Goal: Information Seeking & Learning: Learn about a topic

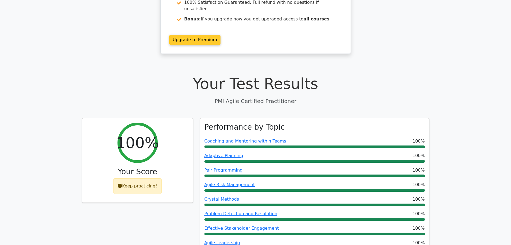
scroll to position [107, 0]
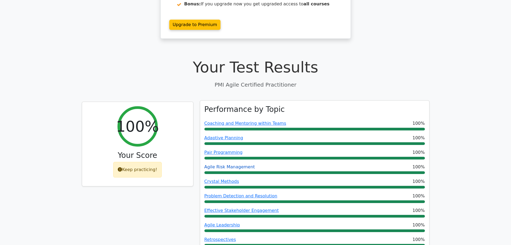
click at [240, 164] on link "Agile Risk Management" at bounding box center [230, 166] width 51 height 5
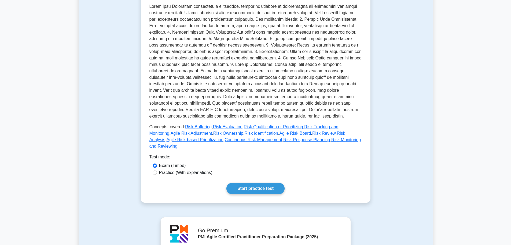
scroll to position [81, 0]
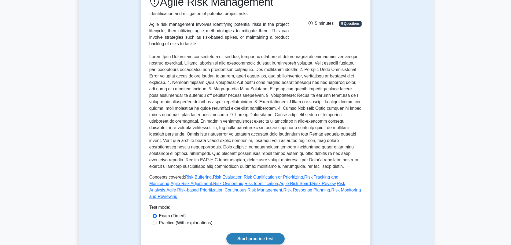
click at [259, 233] on link "Start practice test" at bounding box center [256, 238] width 58 height 11
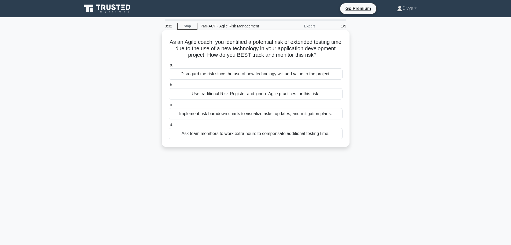
click at [281, 112] on div "Implement risk burndown charts to visualize risks, updates, and mitigation plan…" at bounding box center [256, 113] width 174 height 11
click at [169, 107] on input "c. Implement risk burndown charts to visualize risks, updates, and mitigation p…" at bounding box center [169, 104] width 0 height 3
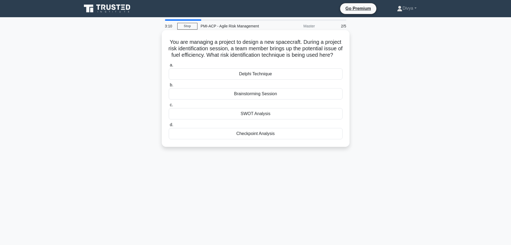
click at [289, 79] on div "Delphi Technique" at bounding box center [256, 73] width 174 height 11
click at [169, 67] on input "a. Delphi Technique" at bounding box center [169, 64] width 0 height 3
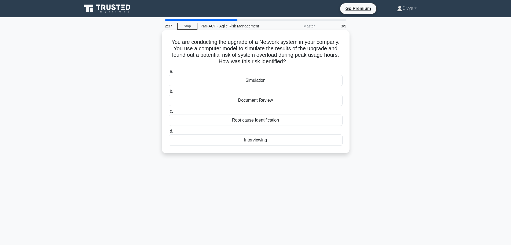
click at [263, 120] on div "Root cause Identification" at bounding box center [256, 119] width 174 height 11
click at [169, 113] on input "c. Root cause Identification" at bounding box center [169, 111] width 0 height 3
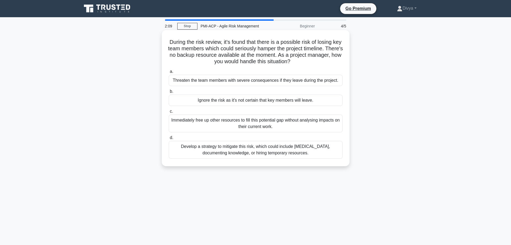
click at [268, 156] on div "Develop a strategy to mitigate this risk, which could include cross-training, d…" at bounding box center [256, 150] width 174 height 18
click at [169, 139] on input "d. Develop a strategy to mitigate this risk, which could include cross-training…" at bounding box center [169, 137] width 0 height 3
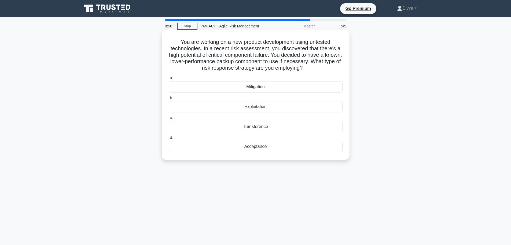
click at [276, 87] on div "Mitigation" at bounding box center [256, 86] width 174 height 11
click at [169, 80] on input "a. Mitigation" at bounding box center [169, 77] width 0 height 3
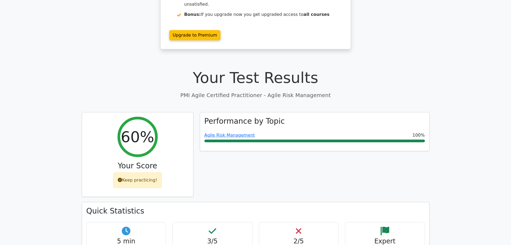
scroll to position [134, 0]
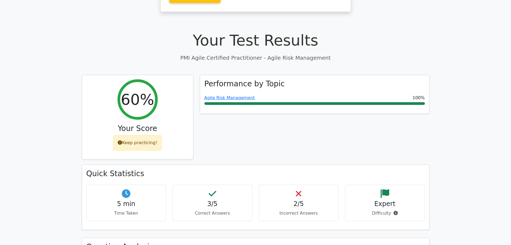
click at [298, 200] on h4 "2/5" at bounding box center [299, 204] width 71 height 8
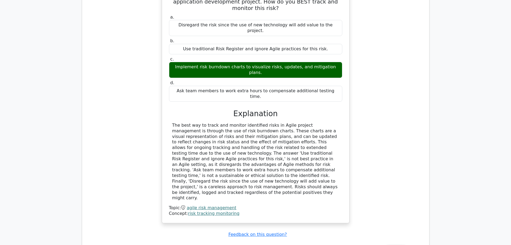
scroll to position [537, 0]
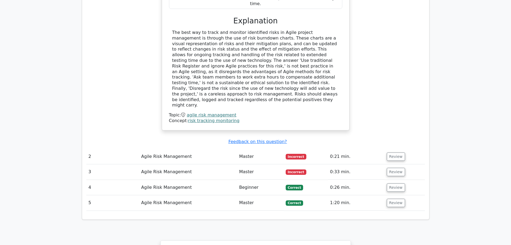
click at [179, 149] on td "Agile Risk Management" at bounding box center [188, 156] width 98 height 15
click at [392, 152] on button "Review" at bounding box center [396, 156] width 18 height 8
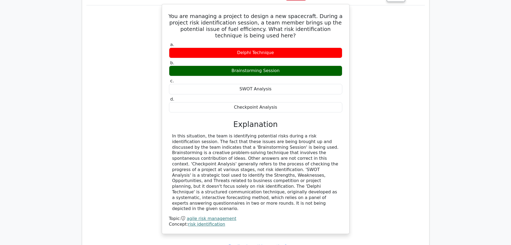
scroll to position [698, 0]
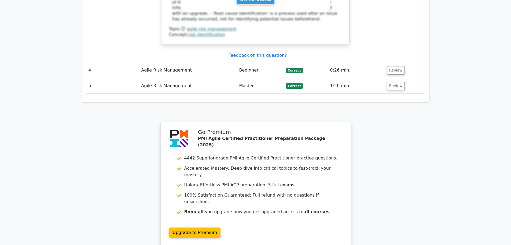
scroll to position [1173, 0]
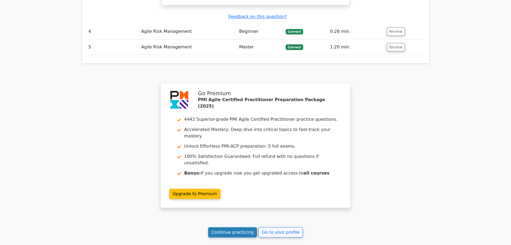
click at [243, 227] on link "Continue practicing" at bounding box center [232, 232] width 49 height 10
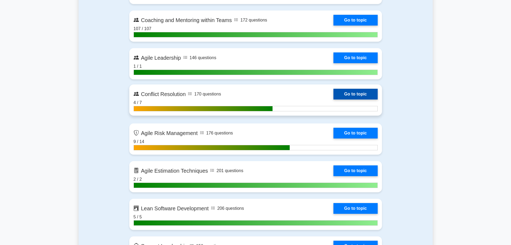
scroll to position [698, 0]
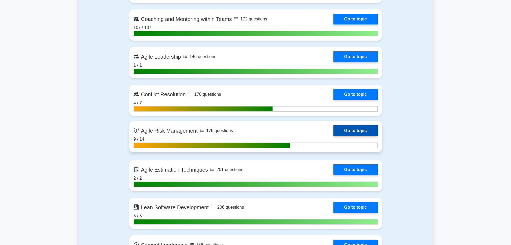
click at [366, 132] on link "Go to topic" at bounding box center [356, 130] width 44 height 11
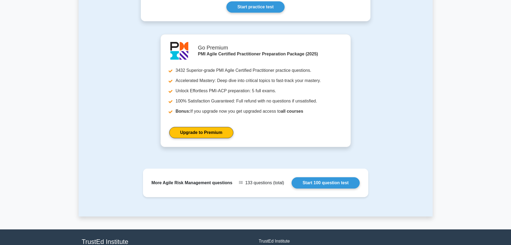
scroll to position [351, 0]
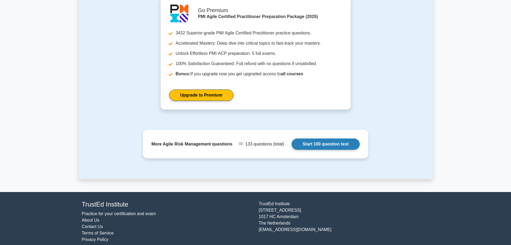
click at [335, 140] on link "Start 100 question test" at bounding box center [326, 143] width 68 height 11
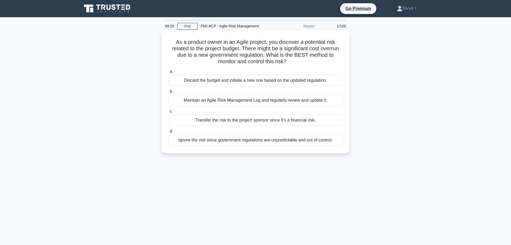
click at [288, 101] on div "Maintain an Agile Risk Management Log and regularly review and update it." at bounding box center [256, 99] width 174 height 11
click at [169, 93] on input "b. Maintain an Agile Risk Management Log and regularly review and update it." at bounding box center [169, 91] width 0 height 3
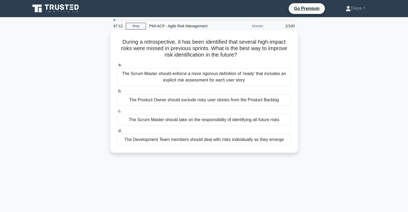
click at [209, 78] on div "The Scrum Master should enforce a more rigorous definition of 'ready' that incl…" at bounding box center [204, 77] width 174 height 18
click at [117, 67] on input "a. The Scrum Master should enforce a more rigorous definition of 'ready' that i…" at bounding box center [117, 64] width 0 height 3
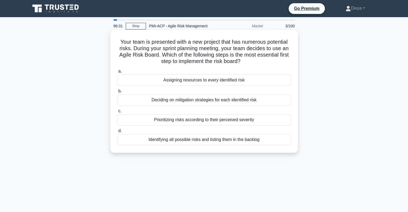
click at [162, 120] on div "Prioritizing risks according to their perceived severity" at bounding box center [204, 119] width 174 height 11
click at [117, 113] on input "c. Prioritizing risks according to their perceived severity" at bounding box center [117, 111] width 0 height 3
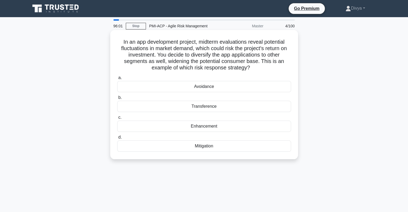
click at [229, 105] on div "Transference" at bounding box center [204, 106] width 174 height 11
click at [117, 100] on input "b. Transference" at bounding box center [117, 97] width 0 height 3
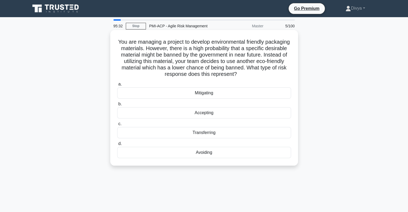
click at [222, 94] on div "Mitigating" at bounding box center [204, 93] width 174 height 11
click at [117, 86] on input "a. Mitigating" at bounding box center [117, 84] width 0 height 3
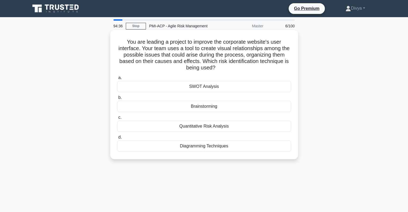
click at [224, 86] on div "SWOT Analysis" at bounding box center [204, 86] width 174 height 11
click at [117, 80] on input "a. SWOT Analysis" at bounding box center [117, 77] width 0 height 3
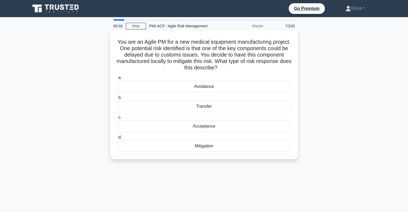
click at [196, 125] on div "Acceptance" at bounding box center [204, 126] width 174 height 11
click at [117, 119] on input "c. Acceptance" at bounding box center [117, 117] width 0 height 3
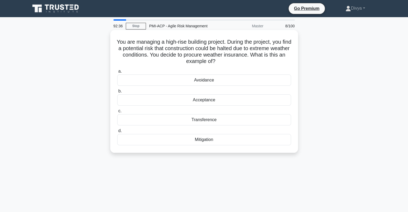
click at [236, 101] on div "Acceptance" at bounding box center [204, 99] width 174 height 11
click at [117, 93] on input "b. Acceptance" at bounding box center [117, 91] width 0 height 3
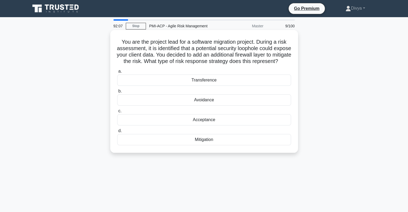
click at [220, 145] on div "Mitigation" at bounding box center [204, 139] width 174 height 11
click at [117, 133] on input "d. Mitigation" at bounding box center [117, 130] width 0 height 3
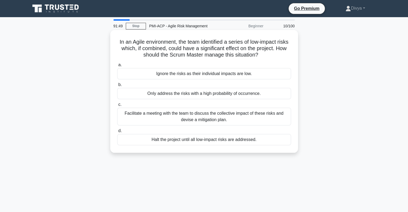
click at [236, 120] on div "Facilitate a meeting with the team to discuss the collective impact of these ri…" at bounding box center [204, 117] width 174 height 18
click at [117, 107] on input "c. Facilitate a meeting with the team to discuss the collective impact of these…" at bounding box center [117, 104] width 0 height 3
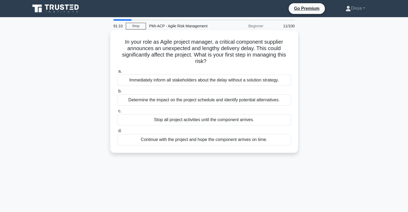
click at [252, 100] on div "Determine the impact on the project schedule and identify potential alternative…" at bounding box center [204, 99] width 174 height 11
click at [117, 93] on input "b. Determine the impact on the project schedule and identify potential alternat…" at bounding box center [117, 91] width 0 height 3
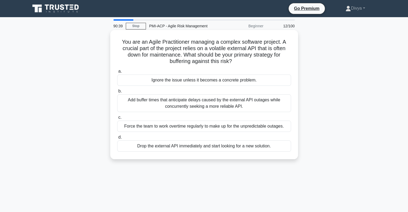
click at [151, 104] on div "Add buffer times that anticipate delays caused by the external API outages whil…" at bounding box center [204, 103] width 174 height 18
click at [117, 93] on input "b. Add buffer times that anticipate delays caused by the external API outages w…" at bounding box center [117, 91] width 0 height 3
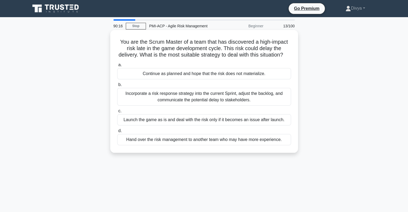
click at [227, 106] on div "Incorporate a risk response strategy into the current Sprint, adjust the backlo…" at bounding box center [204, 97] width 174 height 18
click at [117, 87] on input "b. Incorporate a risk response strategy into the current Sprint, adjust the bac…" at bounding box center [117, 84] width 0 height 3
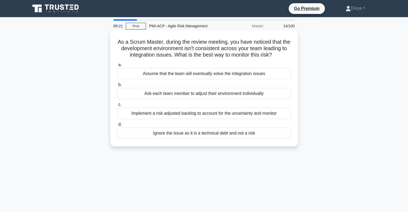
click at [229, 114] on div "Implement a risk adjusted backlog to account for the uncertainty and monitor" at bounding box center [204, 113] width 174 height 11
click at [117, 107] on input "c. Implement a risk adjusted backlog to account for the uncertainty and monitor" at bounding box center [117, 104] width 0 height 3
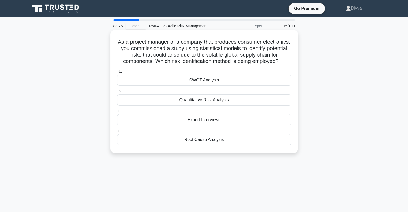
click at [232, 145] on div "Root Cause Analysis" at bounding box center [204, 139] width 174 height 11
click at [117, 133] on input "d. Root Cause Analysis" at bounding box center [117, 130] width 0 height 3
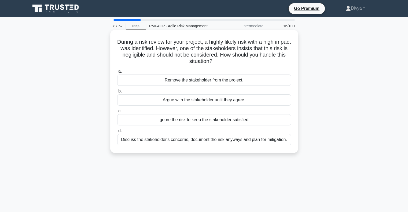
click at [207, 142] on div "Discuss the stakeholder's concerns, document the risk anyways and plan for miti…" at bounding box center [204, 139] width 174 height 11
click at [117, 133] on input "d. Discuss the stakeholder's concerns, document the risk anyways and plan for m…" at bounding box center [117, 130] width 0 height 3
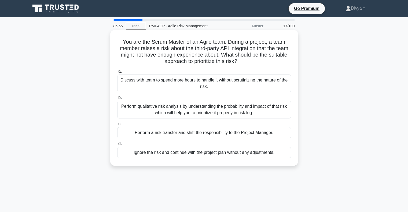
click at [165, 111] on div "Perform qualitative risk analysis by understanding the probability and impact o…" at bounding box center [204, 110] width 174 height 18
click at [117, 100] on input "b. Perform qualitative risk analysis by understanding the probability and impac…" at bounding box center [117, 97] width 0 height 3
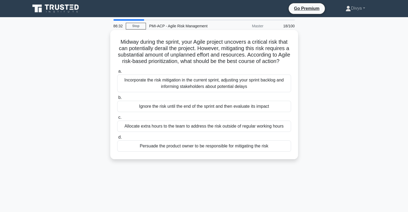
click at [199, 89] on div "Incorporate the risk mitigation in the current sprint, adjusting your sprint ba…" at bounding box center [204, 84] width 174 height 18
click at [117, 73] on input "a. Incorporate the risk mitigation in the current sprint, adjusting your sprint…" at bounding box center [117, 71] width 0 height 3
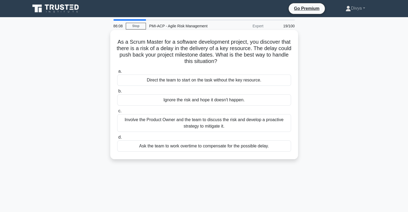
click at [245, 125] on div "Involve the Product Owner and the team to discuss the risk and develop a proact…" at bounding box center [204, 123] width 174 height 18
click at [117, 113] on input "c. Involve the Product Owner and the team to discuss the risk and develop a pro…" at bounding box center [117, 111] width 0 height 3
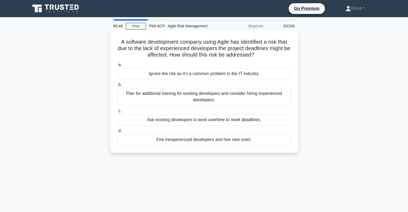
click at [198, 99] on div "Plan for additional training for existing developers and consider hiring experi…" at bounding box center [204, 97] width 174 height 18
click at [117, 87] on input "b. Plan for additional training for existing developers and consider hiring exp…" at bounding box center [117, 84] width 0 height 3
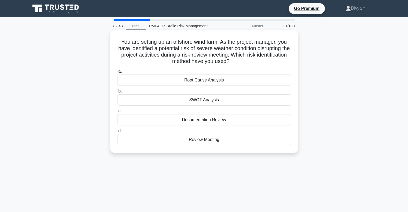
click at [243, 102] on div "SWOT Analysis" at bounding box center [204, 99] width 174 height 11
click at [117, 93] on input "b. SWOT Analysis" at bounding box center [117, 91] width 0 height 3
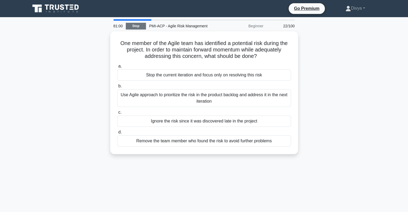
click at [139, 27] on link "Stop" at bounding box center [136, 26] width 20 height 7
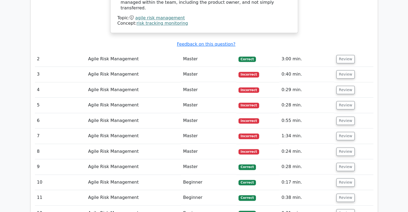
scroll to position [617, 0]
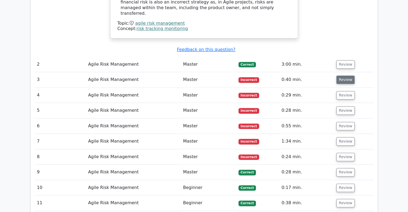
click at [345, 76] on button "Review" at bounding box center [346, 80] width 18 height 8
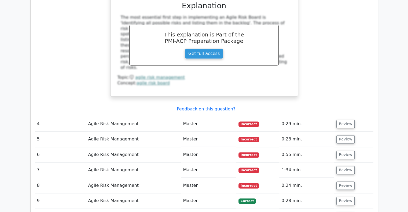
scroll to position [832, 0]
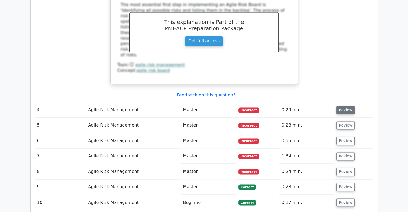
click at [347, 106] on button "Review" at bounding box center [346, 110] width 18 height 8
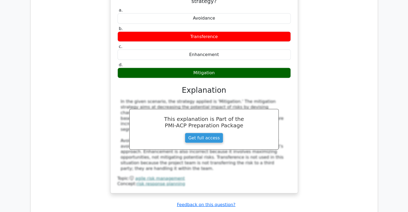
scroll to position [1047, 0]
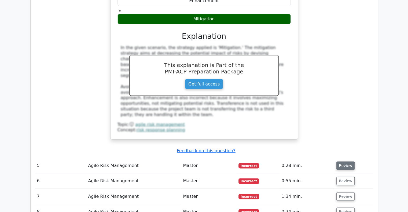
click at [344, 162] on button "Review" at bounding box center [346, 166] width 18 height 8
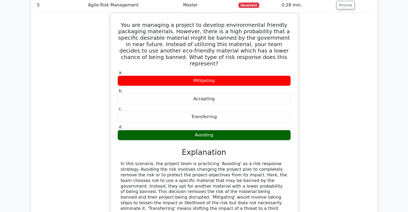
scroll to position [1289, 0]
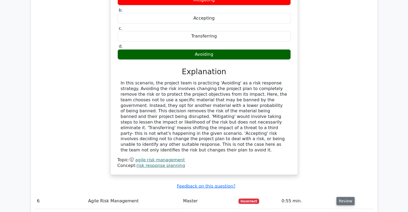
click at [348, 197] on button "Review" at bounding box center [346, 201] width 18 height 8
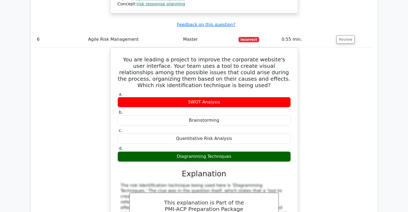
scroll to position [1530, 0]
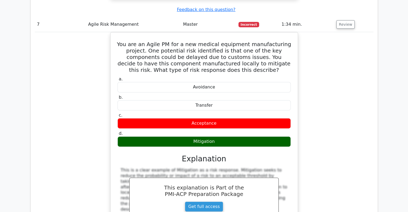
scroll to position [1799, 0]
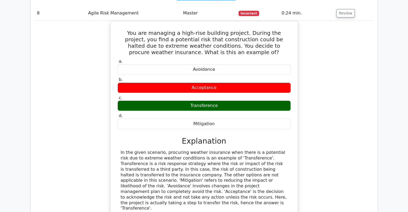
scroll to position [2094, 0]
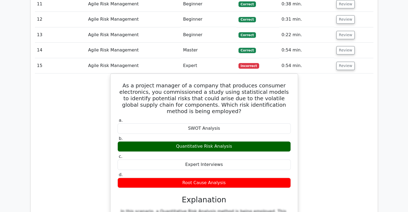
scroll to position [2523, 0]
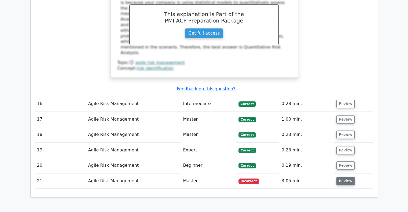
click at [351, 177] on button "Review" at bounding box center [346, 181] width 18 height 8
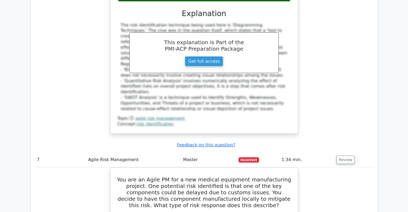
scroll to position [1611, 0]
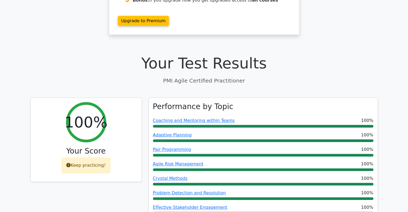
scroll to position [161, 0]
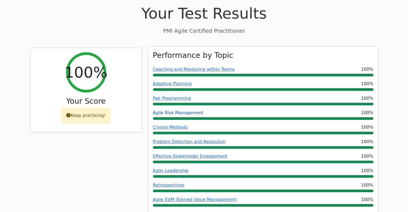
click at [187, 110] on link "Agile Risk Management" at bounding box center [178, 112] width 51 height 5
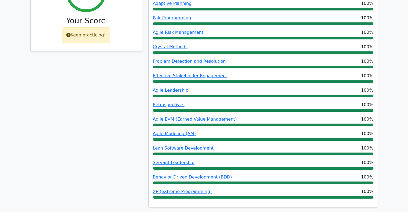
scroll to position [268, 0]
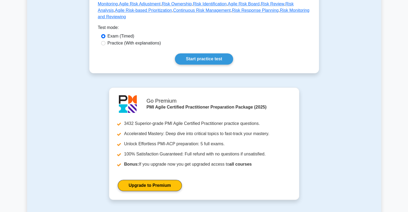
scroll to position [322, 0]
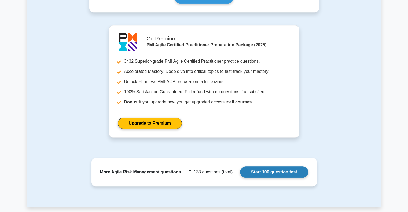
click at [267, 168] on link "Start 100 question test" at bounding box center [274, 172] width 68 height 11
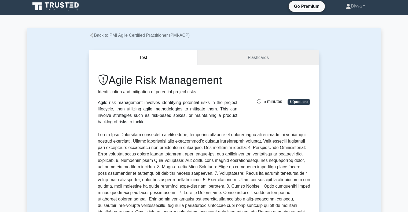
scroll to position [0, 0]
